Goal: Find contact information: Find contact information

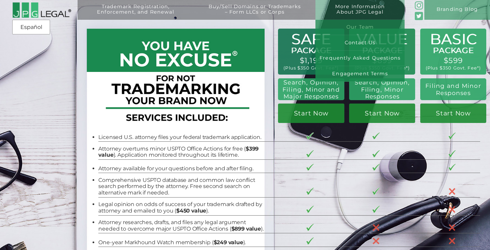
click at [353, 27] on link "Our Team" at bounding box center [359, 28] width 89 height 16
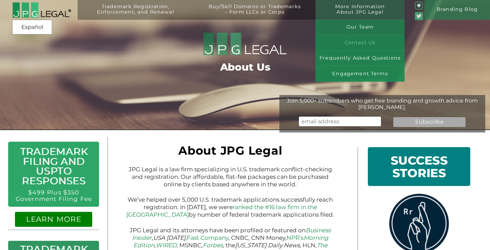
click at [357, 42] on link "Contact Us" at bounding box center [359, 43] width 89 height 16
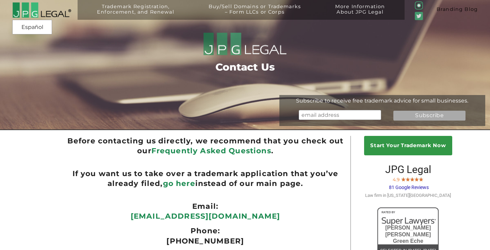
click at [478, 9] on link "Branding Blog" at bounding box center [457, 10] width 66 height 20
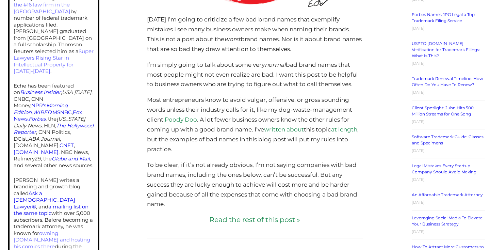
scroll to position [425, 0]
